Goal: Obtain resource: Download file/media

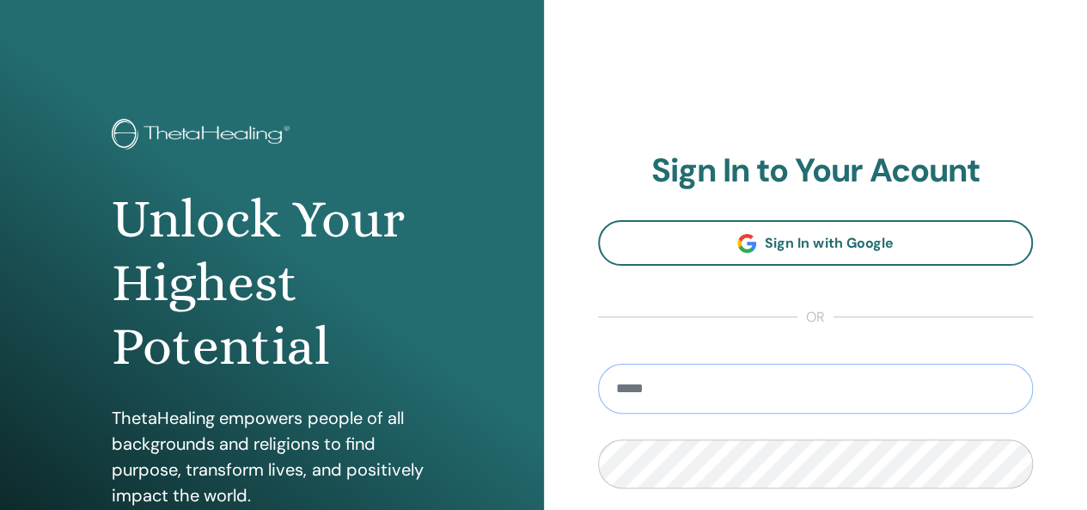
type input "**********"
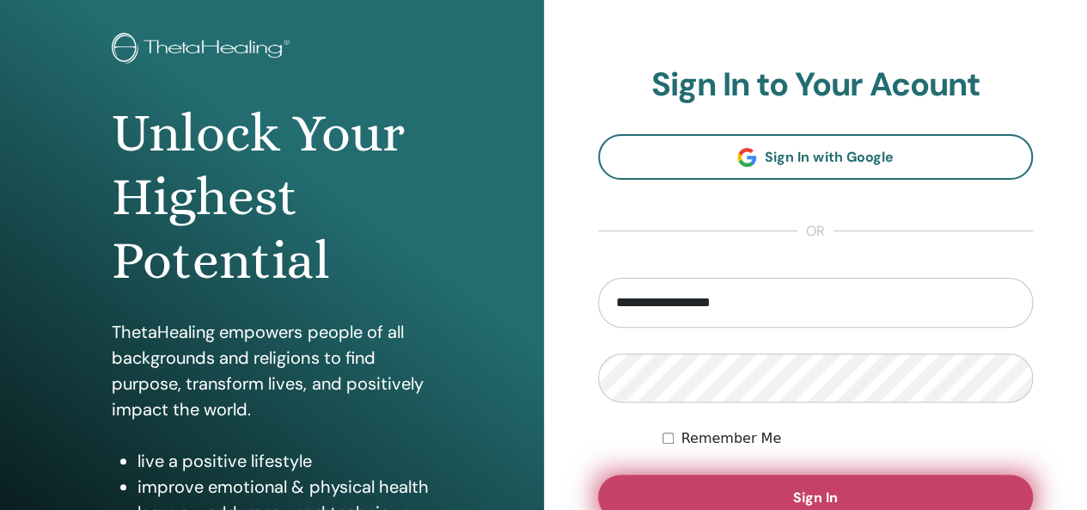
click at [823, 499] on span "Sign In" at bounding box center [815, 497] width 45 height 18
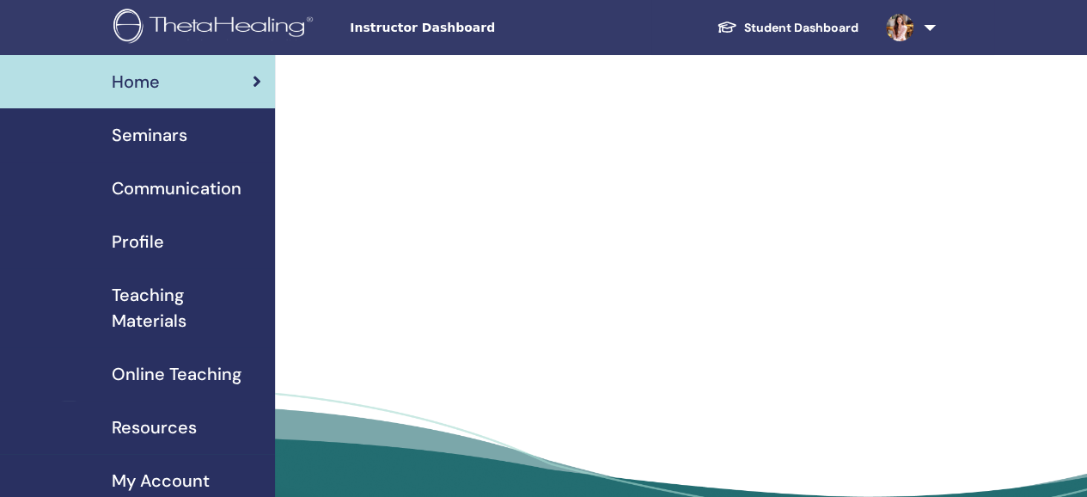
click at [171, 293] on span "Teaching Materials" at bounding box center [187, 308] width 150 height 52
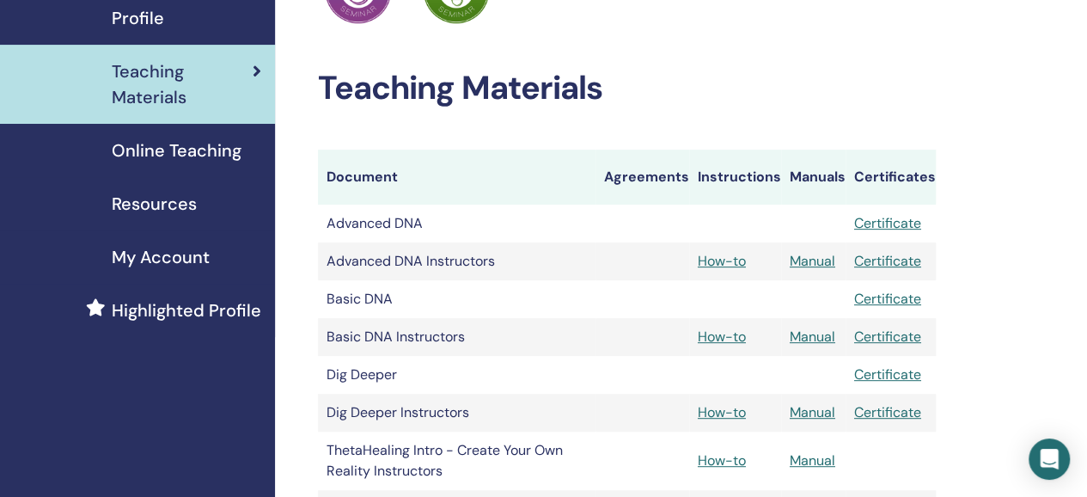
scroll to position [217, 0]
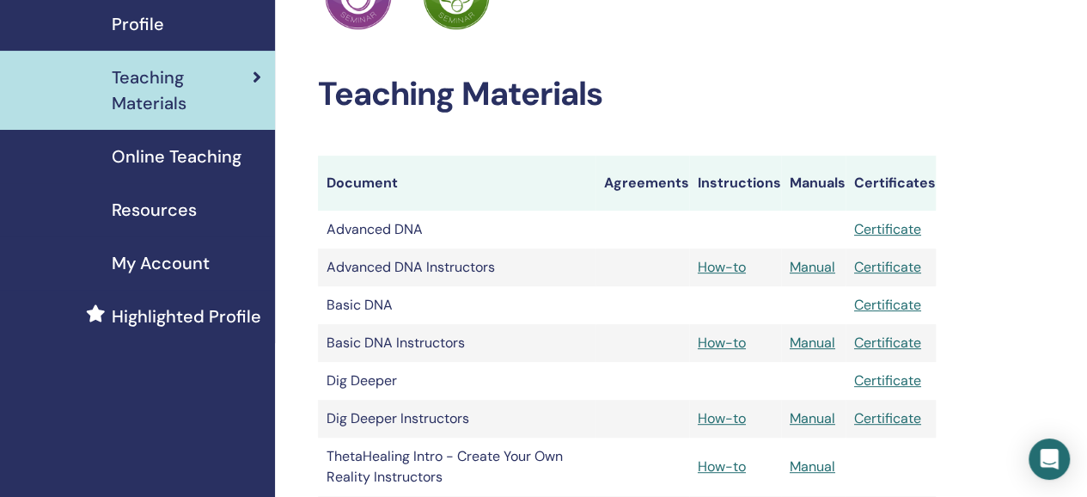
click at [162, 210] on span "Resources" at bounding box center [154, 210] width 85 height 26
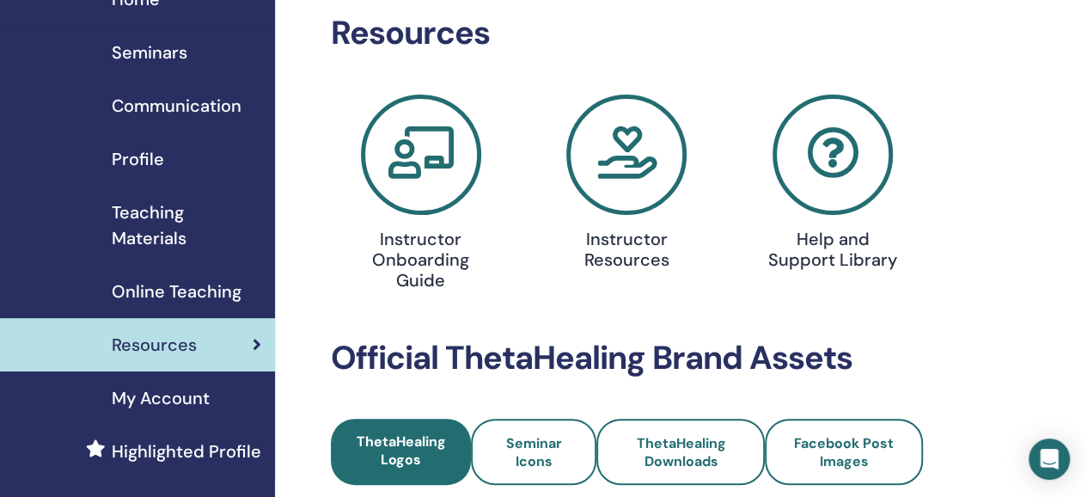
scroll to position [78, 0]
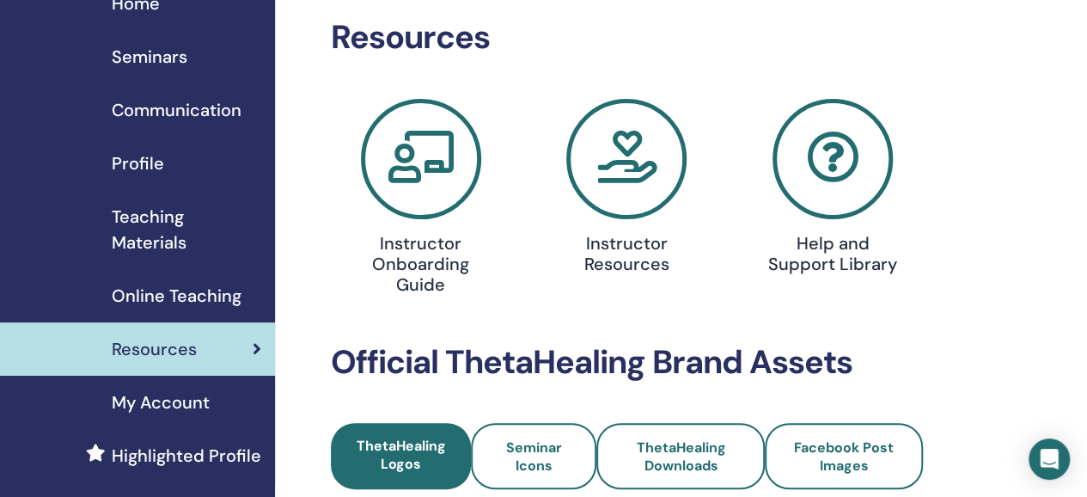
click at [174, 227] on span "Teaching Materials" at bounding box center [187, 230] width 150 height 52
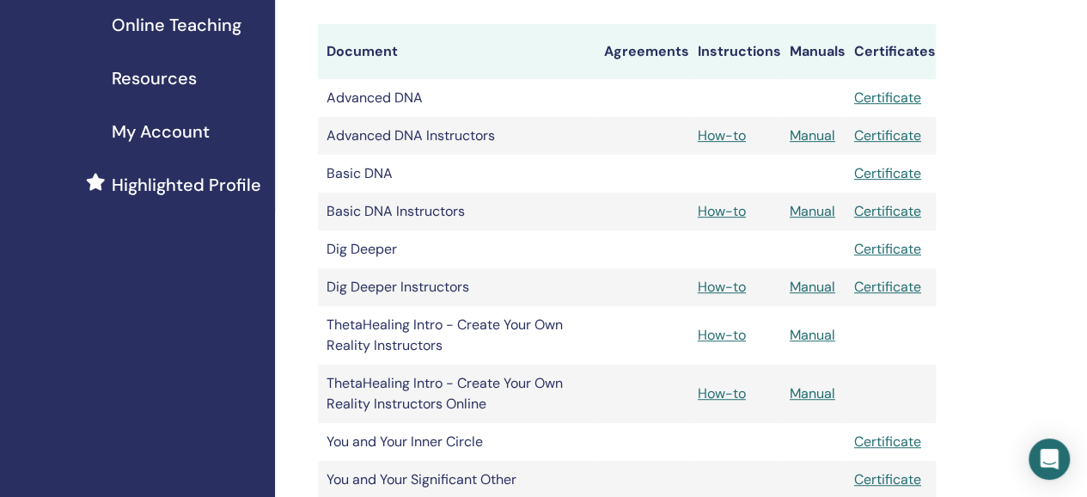
scroll to position [347, 0]
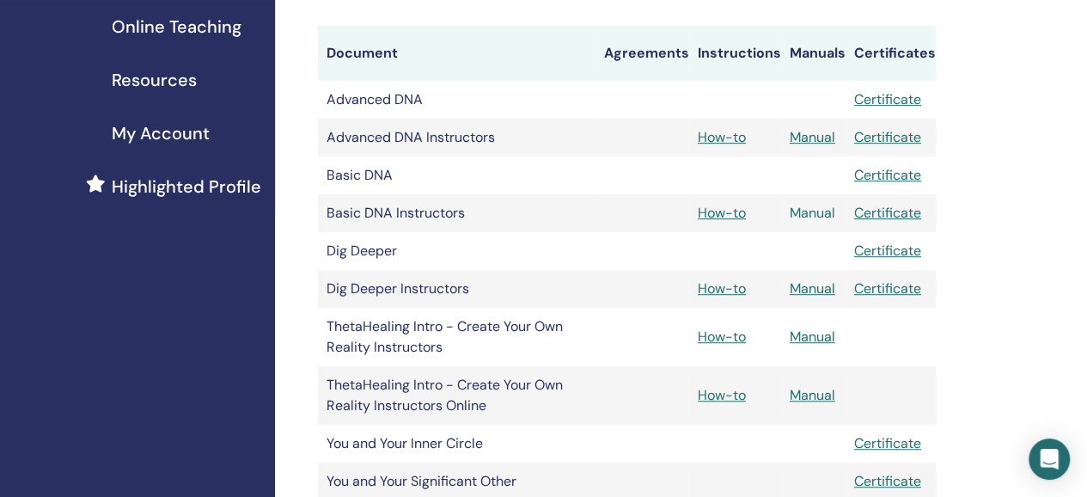
click at [814, 215] on link "Manual" at bounding box center [813, 213] width 46 height 18
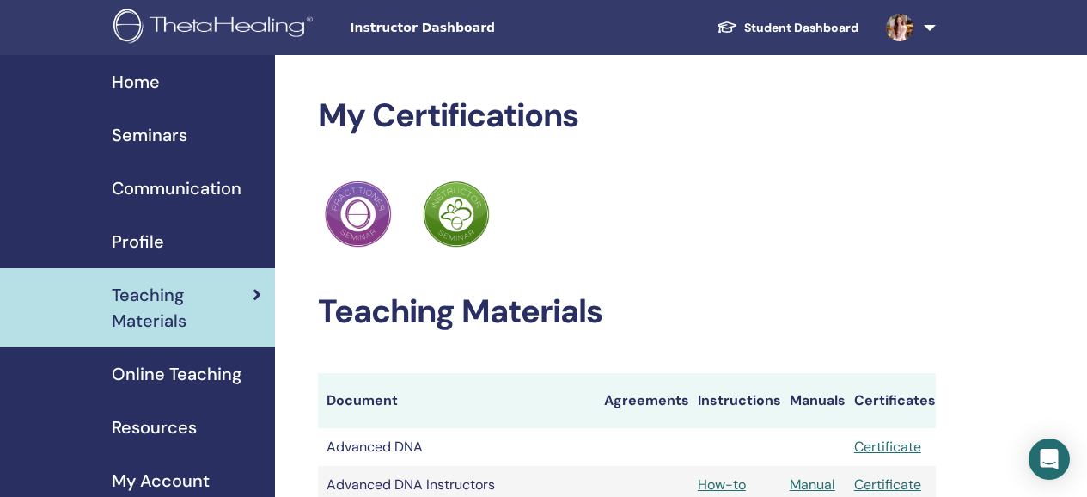
scroll to position [347, 0]
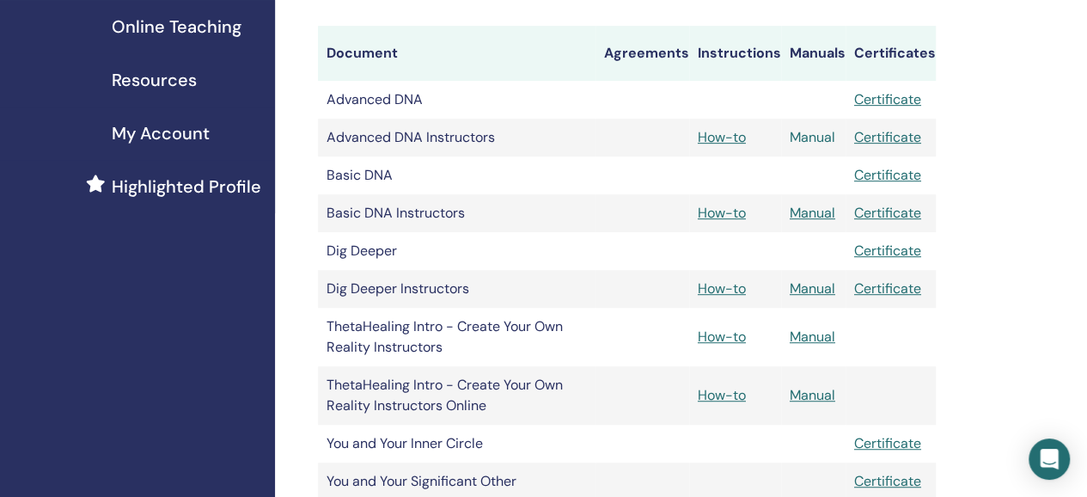
click at [820, 138] on link "Manual" at bounding box center [813, 137] width 46 height 18
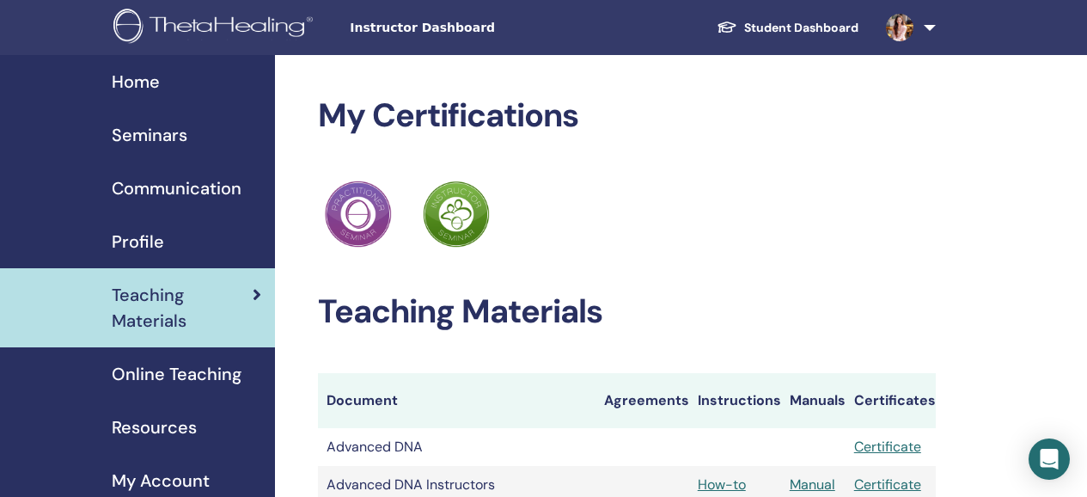
scroll to position [347, 0]
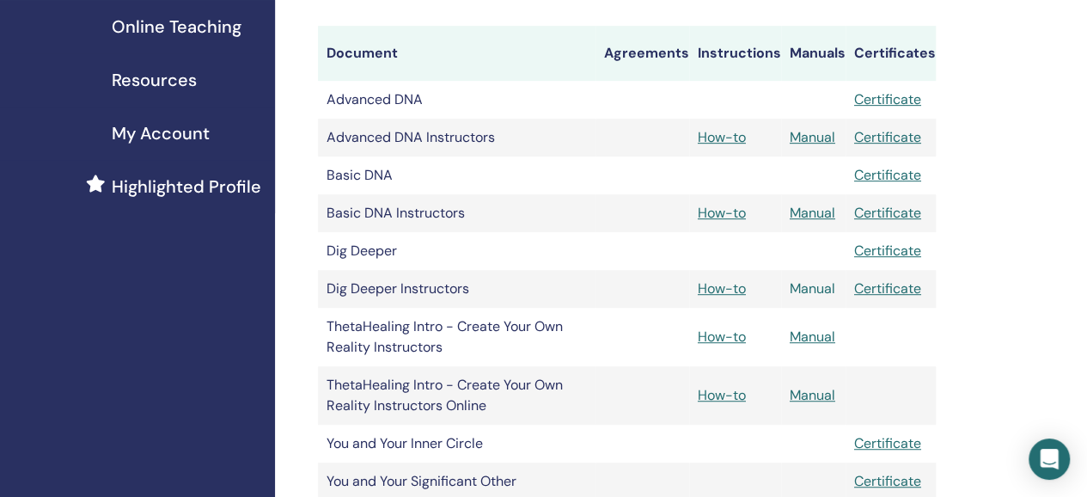
click at [811, 286] on link "Manual" at bounding box center [813, 288] width 46 height 18
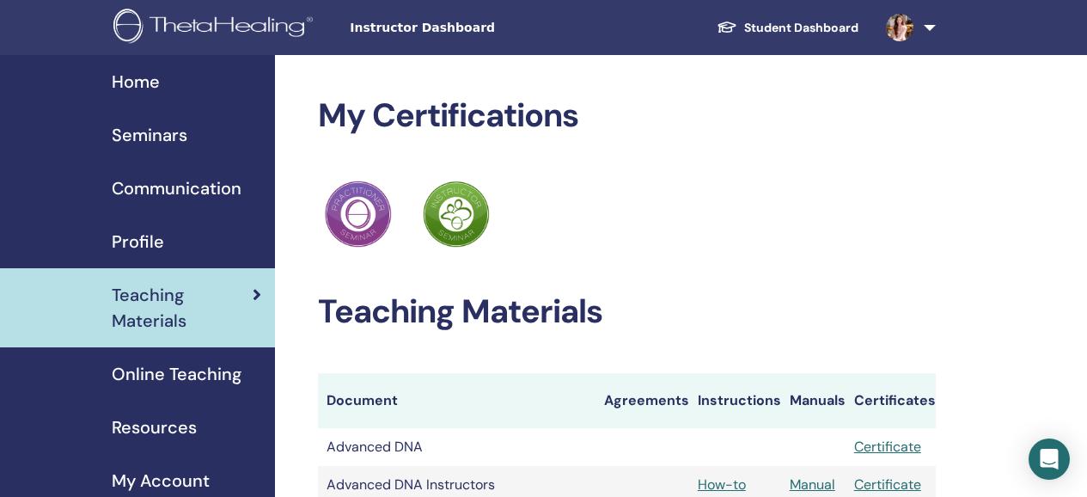
scroll to position [347, 0]
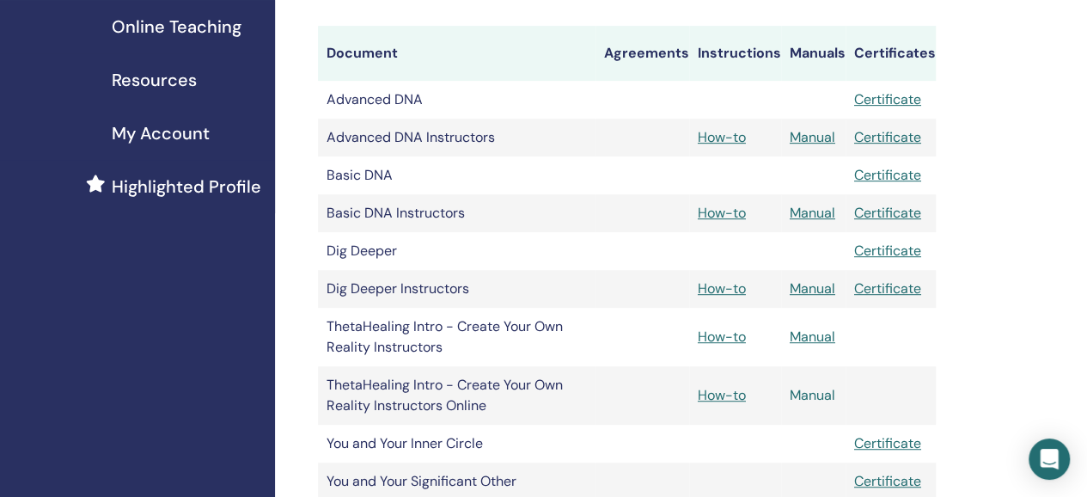
click at [819, 395] on link "Manual" at bounding box center [813, 395] width 46 height 18
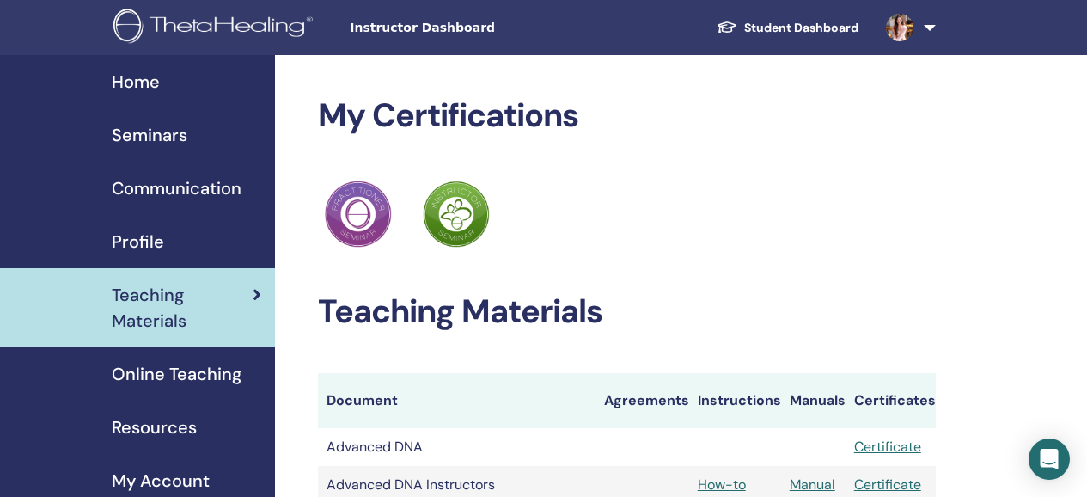
scroll to position [347, 0]
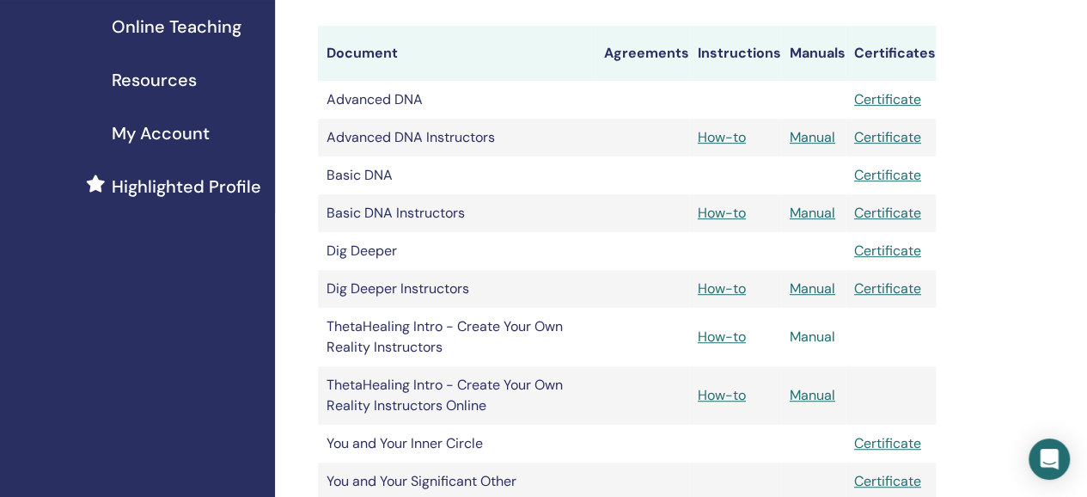
click at [813, 336] on link "Manual" at bounding box center [813, 337] width 46 height 18
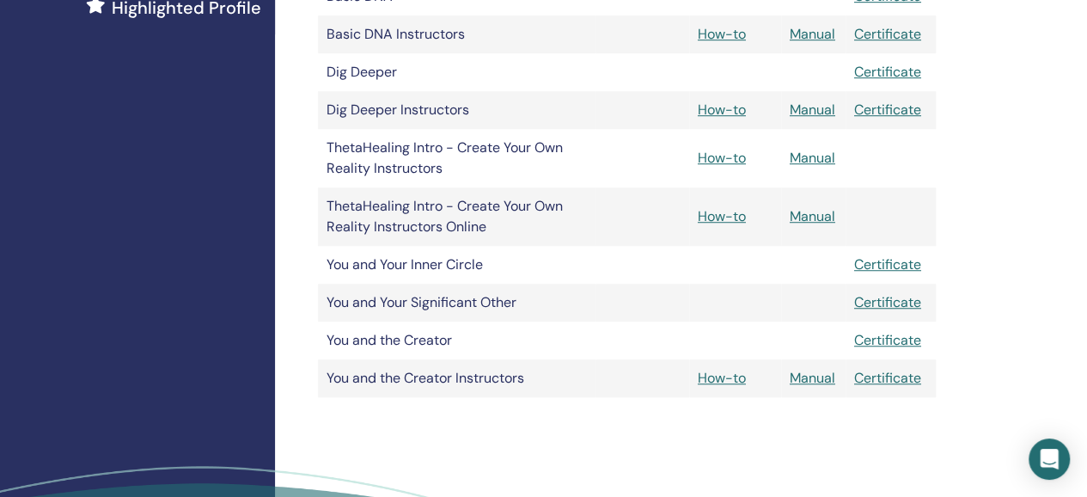
scroll to position [543, 0]
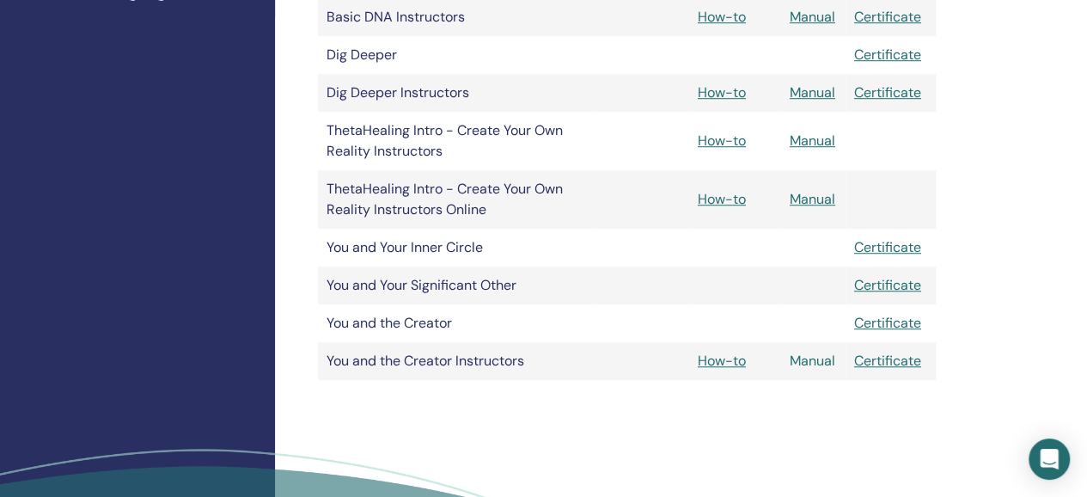
click at [806, 363] on link "Manual" at bounding box center [813, 361] width 46 height 18
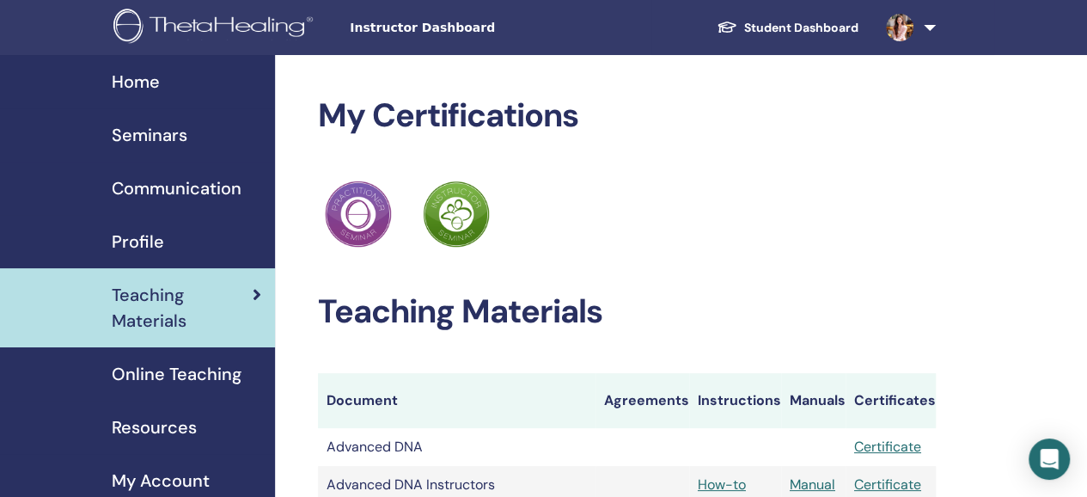
click at [133, 77] on span "Home" at bounding box center [136, 82] width 48 height 26
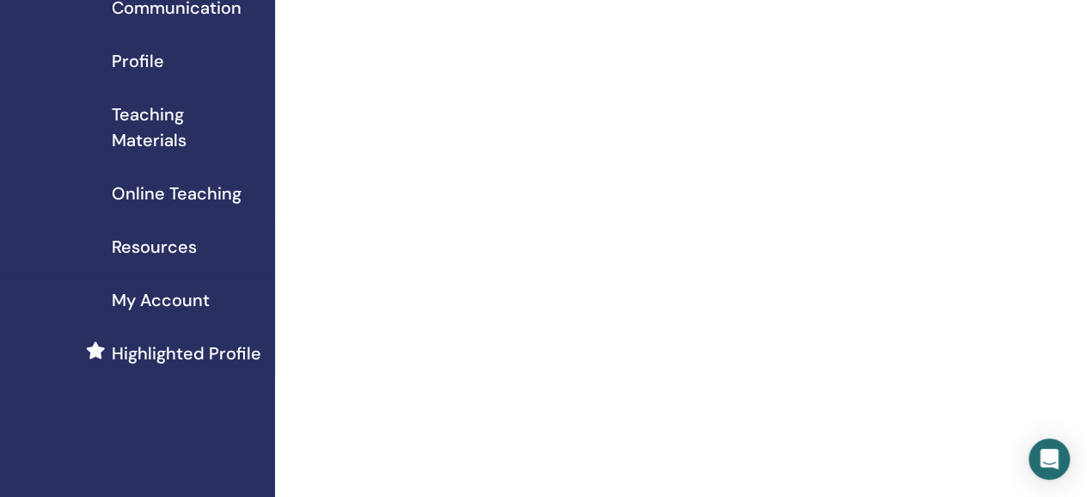
scroll to position [150, 0]
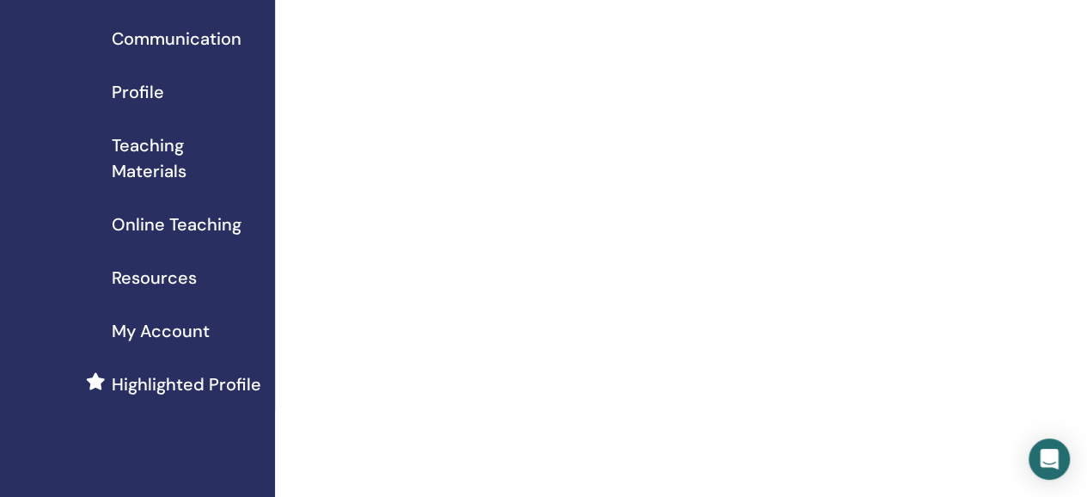
click at [158, 334] on span "My Account" at bounding box center [161, 331] width 98 height 26
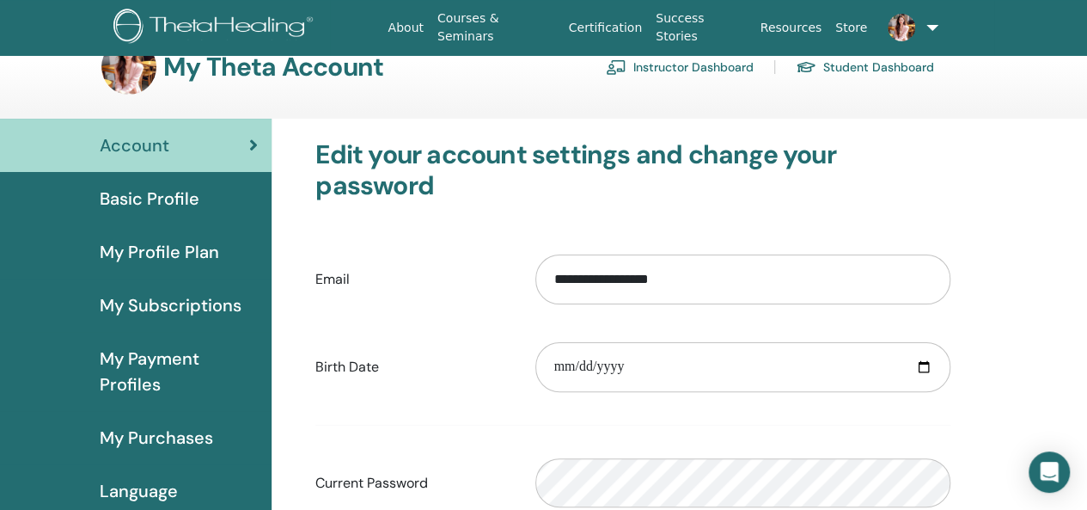
scroll to position [86, 0]
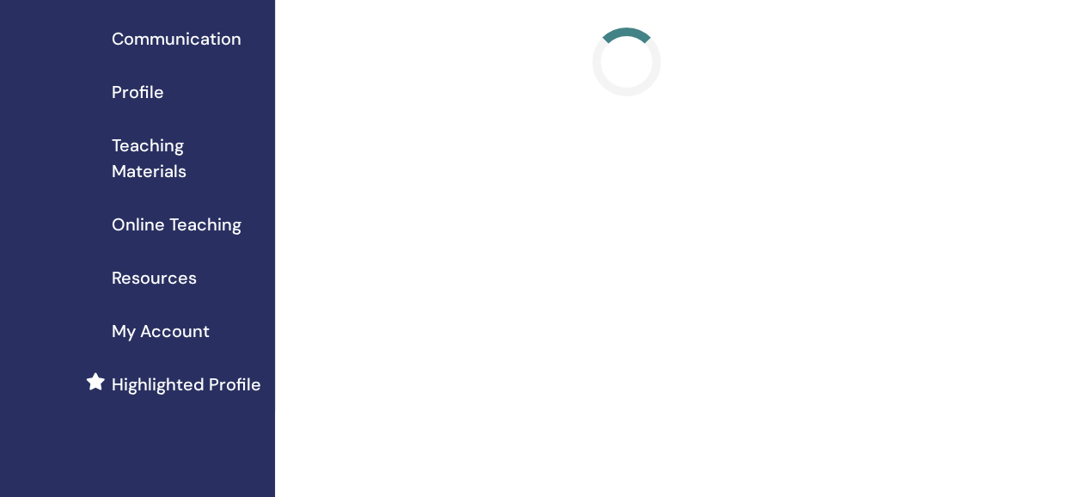
scroll to position [150, 0]
click at [202, 379] on span "Highlighted Profile" at bounding box center [187, 384] width 150 height 26
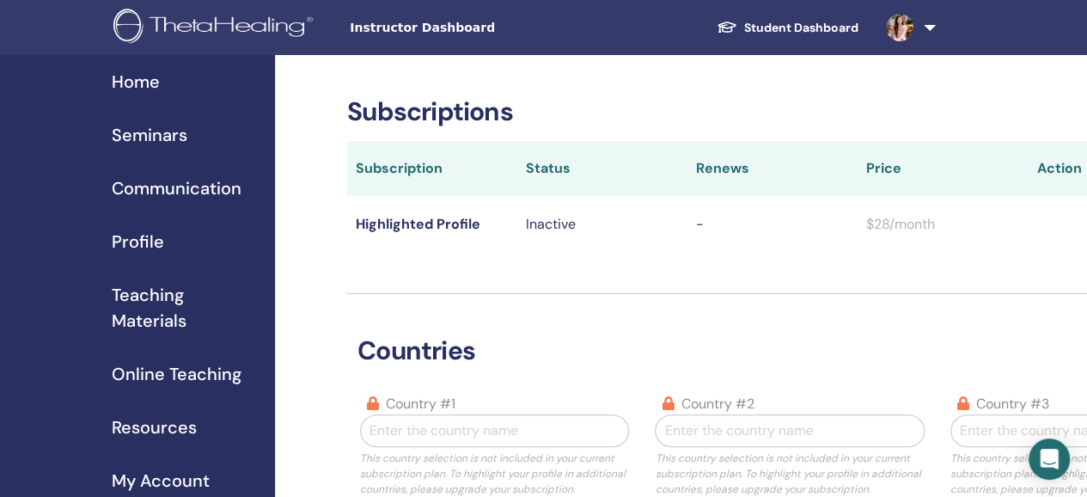
click at [153, 434] on span "Resources" at bounding box center [154, 427] width 85 height 26
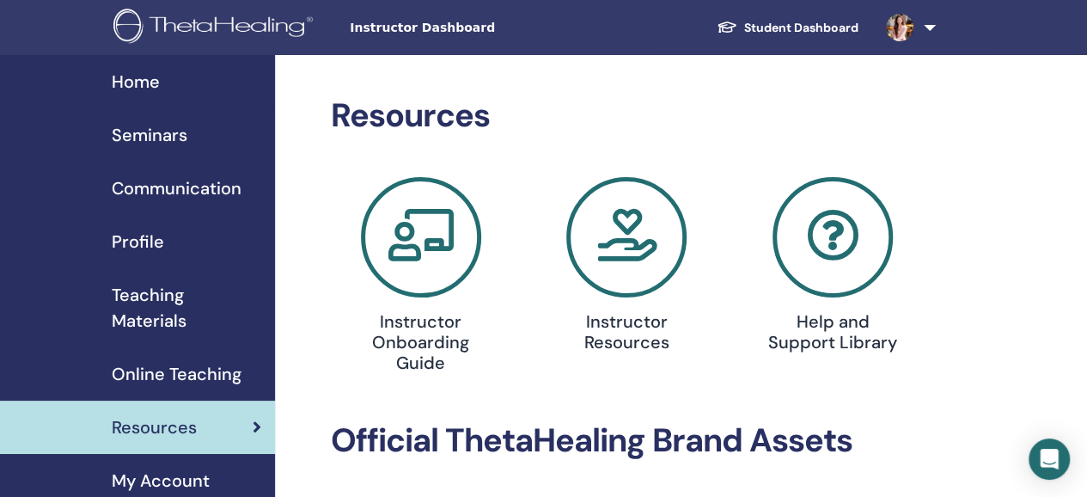
click at [925, 33] on link at bounding box center [908, 27] width 70 height 55
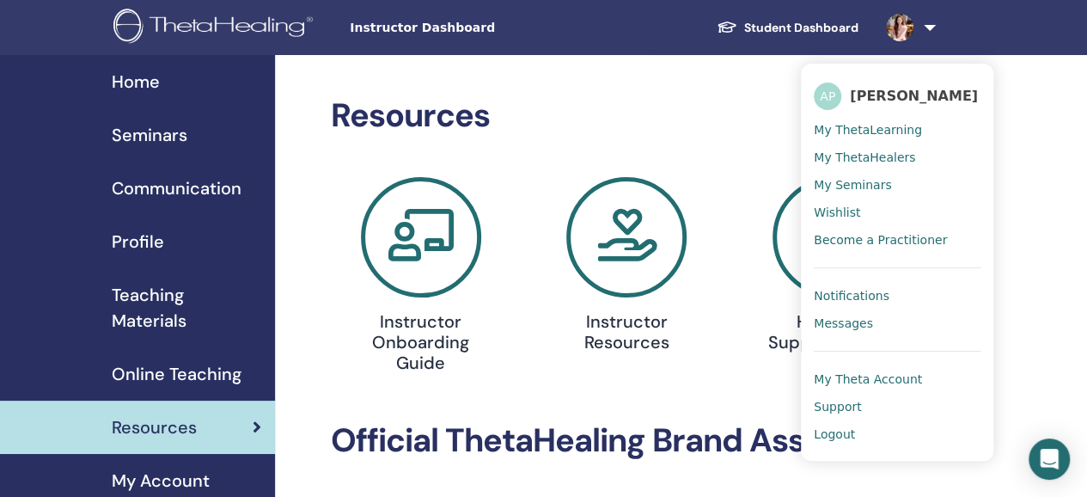
click at [844, 442] on span "Logout" at bounding box center [834, 433] width 41 height 15
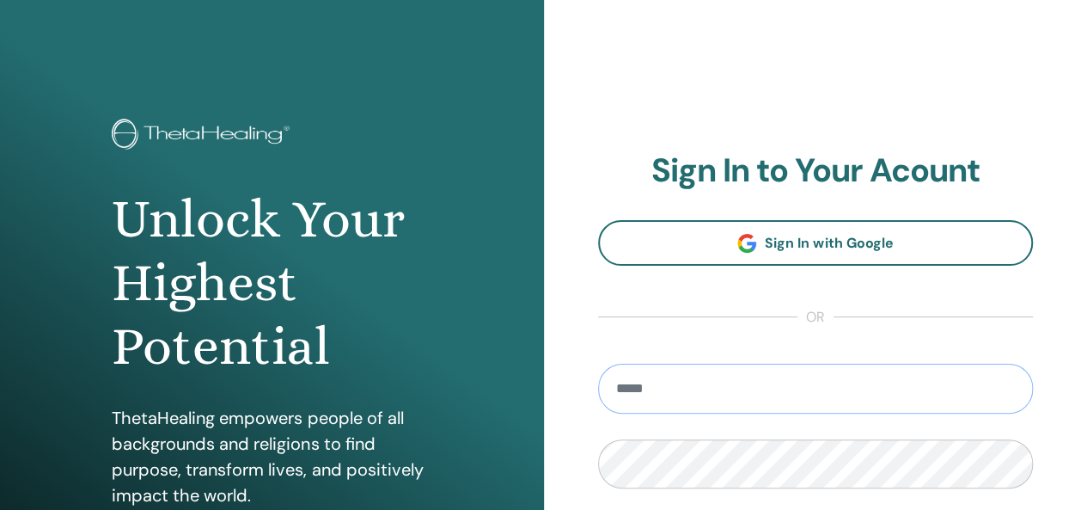
type input "**********"
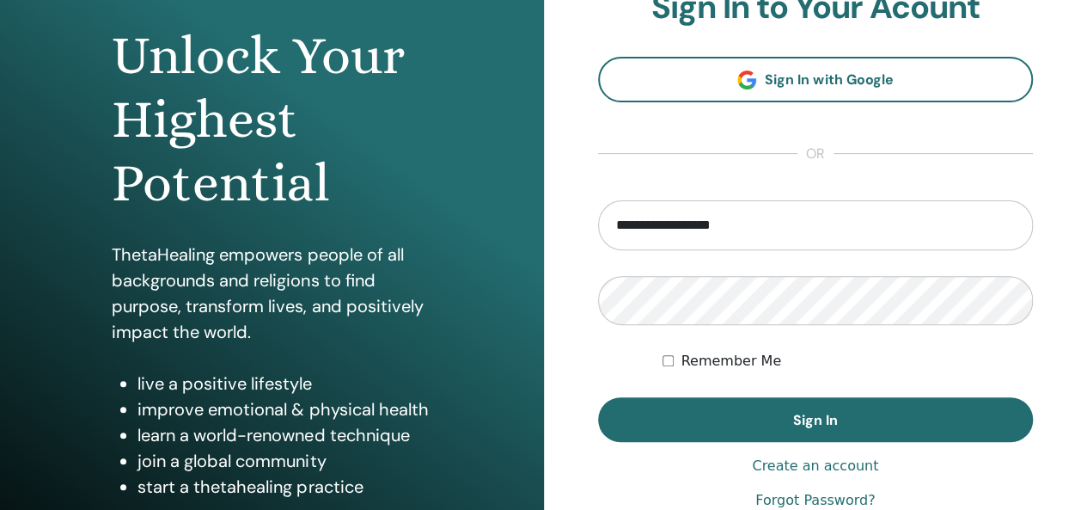
scroll to position [172, 0]
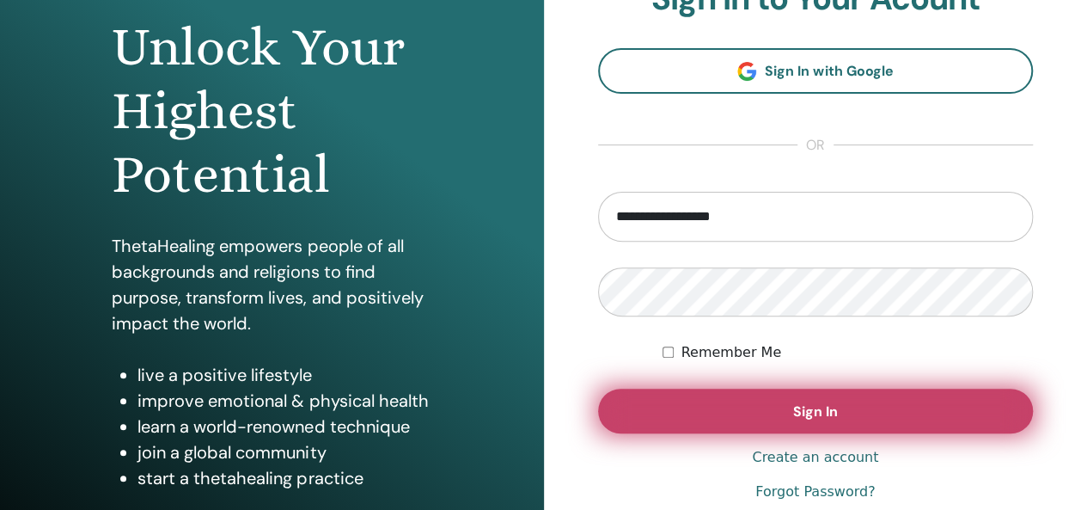
click at [774, 424] on button "Sign In" at bounding box center [816, 411] width 436 height 45
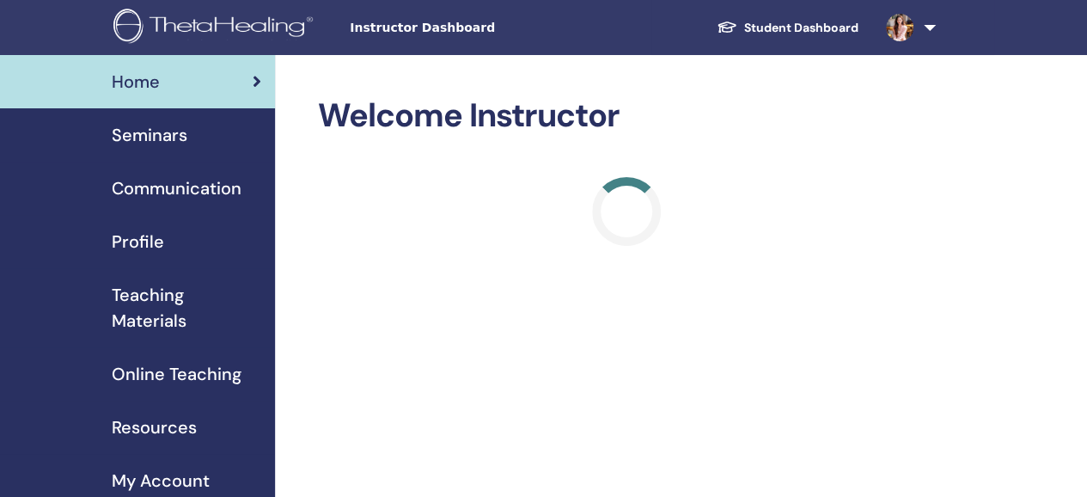
click at [151, 302] on span "Teaching Materials" at bounding box center [187, 308] width 150 height 52
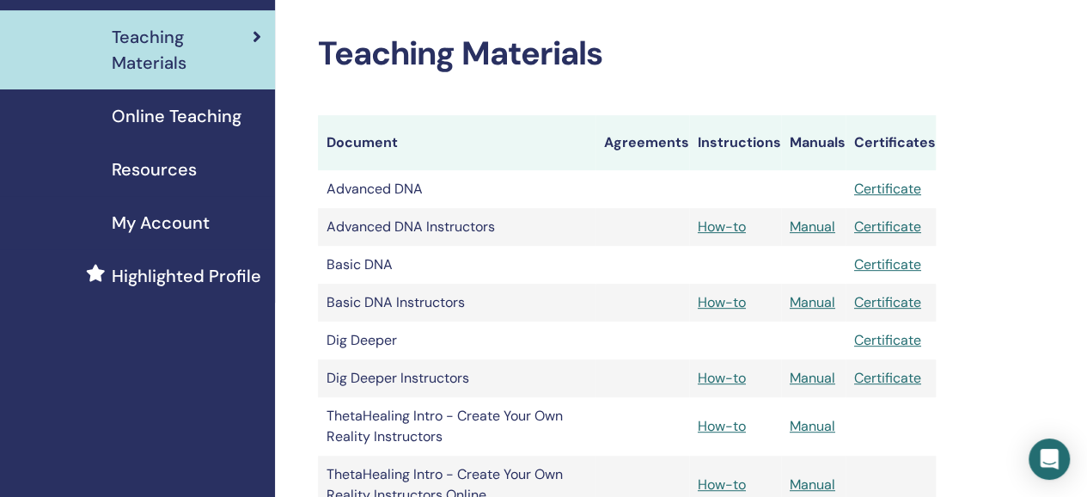
scroll to position [516, 0]
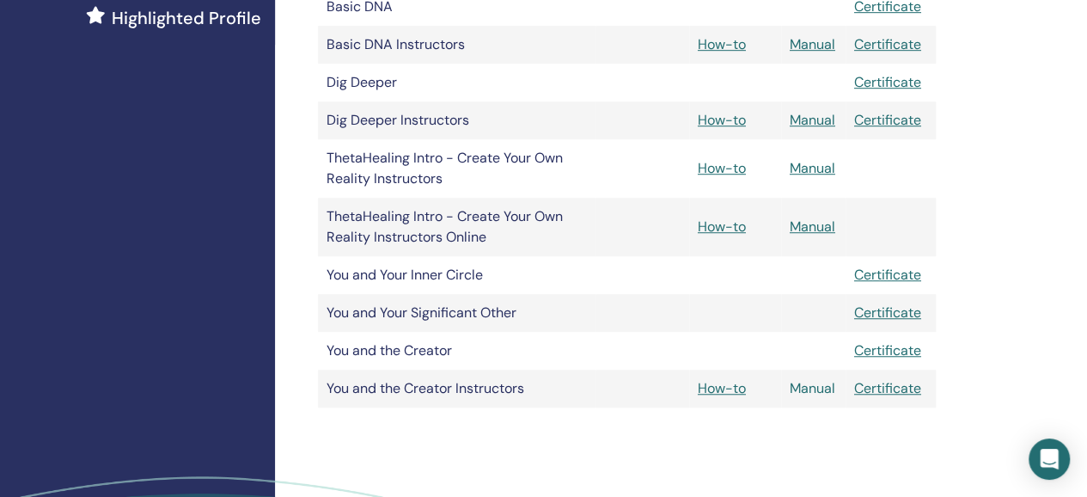
click at [800, 389] on link "Manual" at bounding box center [813, 388] width 46 height 18
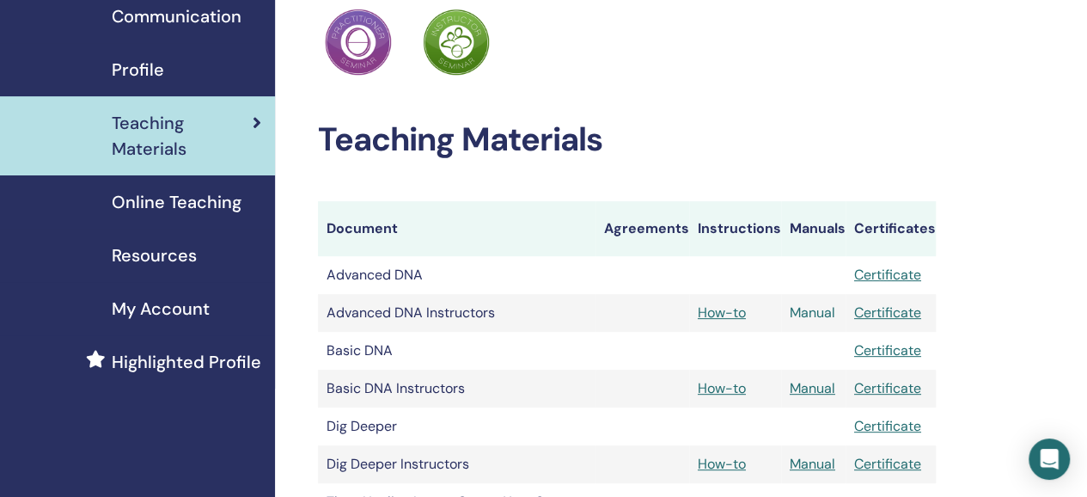
click at [823, 316] on link "Manual" at bounding box center [813, 312] width 46 height 18
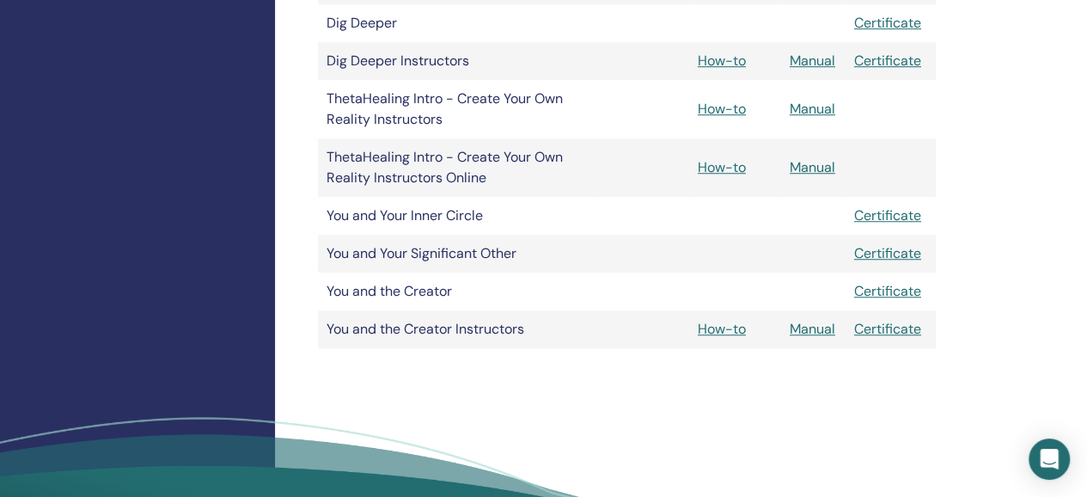
scroll to position [548, 0]
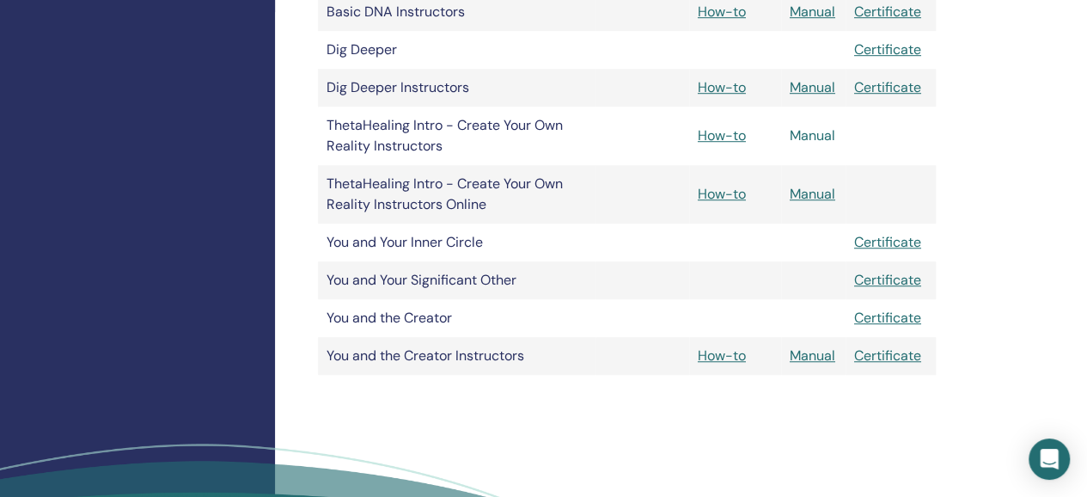
click at [830, 130] on link "Manual" at bounding box center [813, 135] width 46 height 18
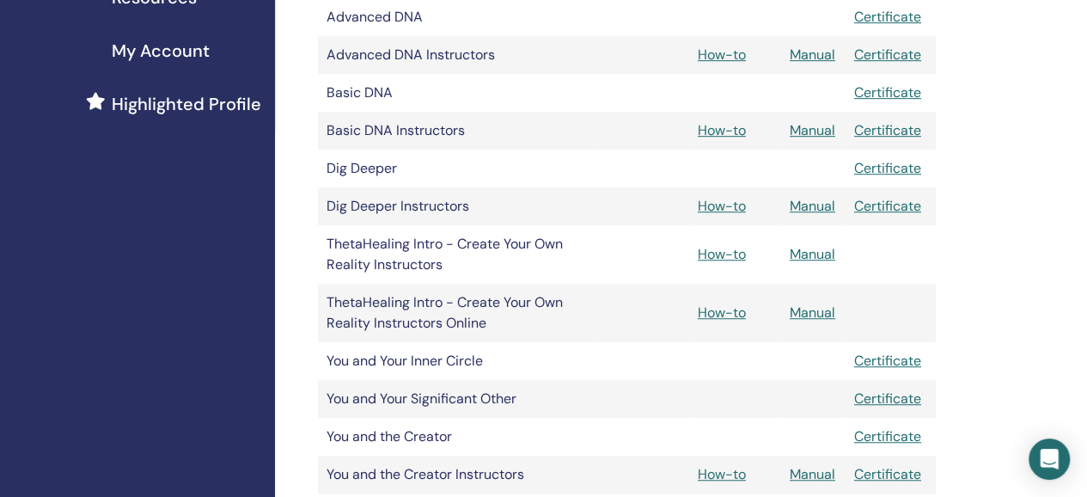
scroll to position [344, 0]
